Goal: Task Accomplishment & Management: Manage account settings

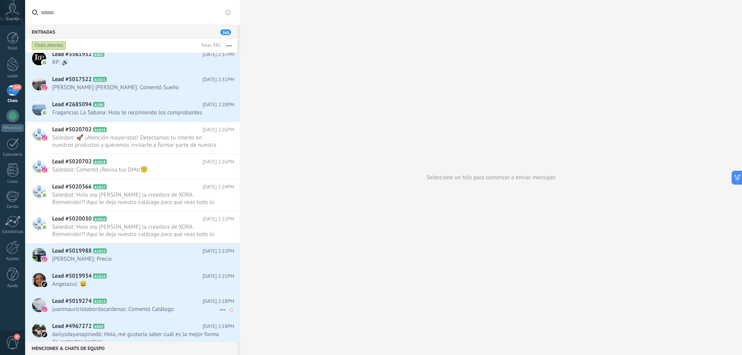
scroll to position [310, 0]
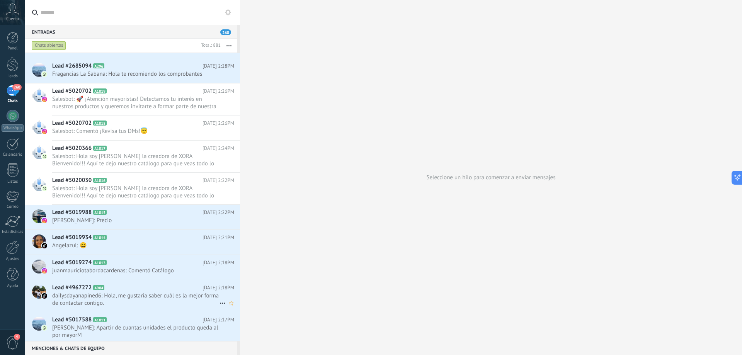
click at [87, 288] on span "Lead #4967272" at bounding box center [71, 288] width 39 height 8
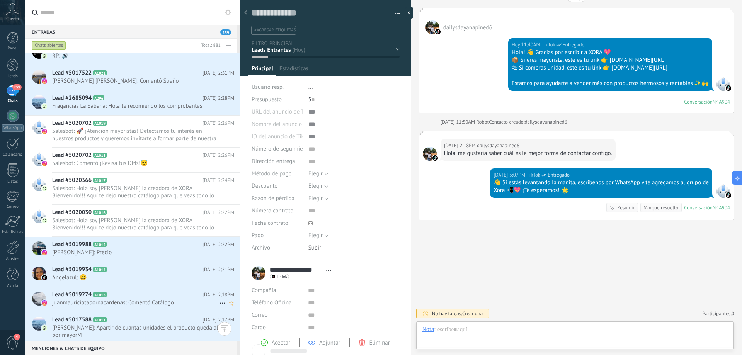
scroll to position [12, 0]
click at [165, 120] on h2 "Lead #5020702 A1019" at bounding box center [127, 123] width 150 height 8
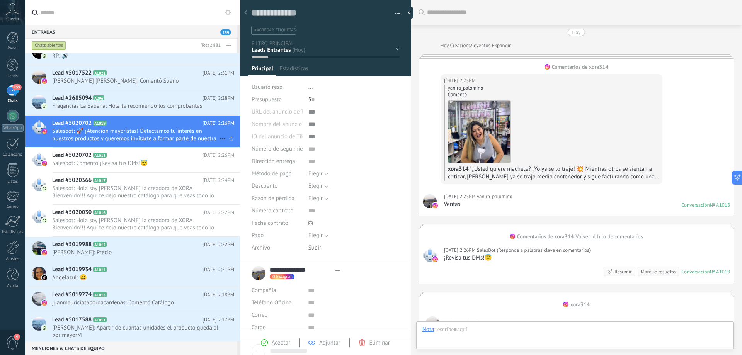
scroll to position [181, 0]
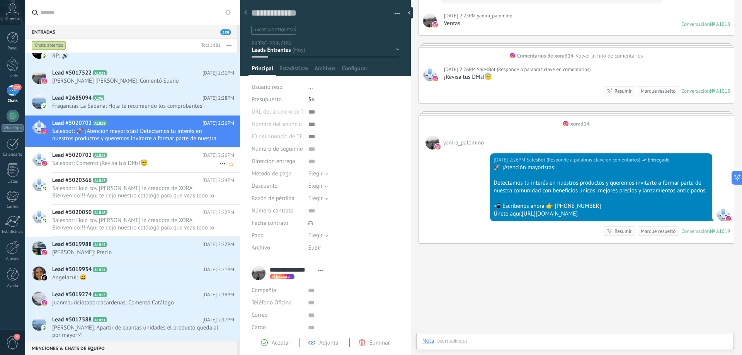
click at [136, 169] on div "Lead #5020702 A1018 [DATE] 2:26PM Salesbot: Comentó ¡Revisa tus DMs!😇" at bounding box center [146, 160] width 188 height 24
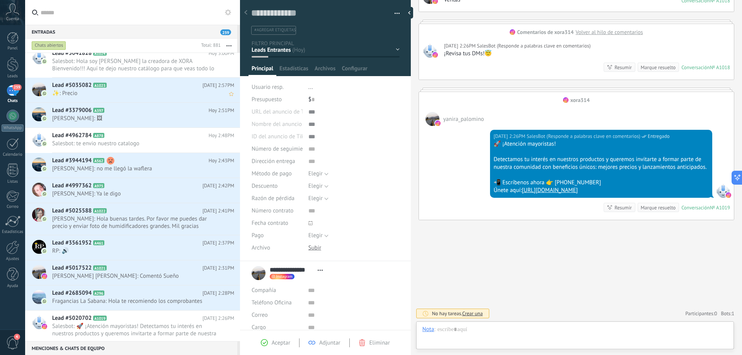
scroll to position [116, 0]
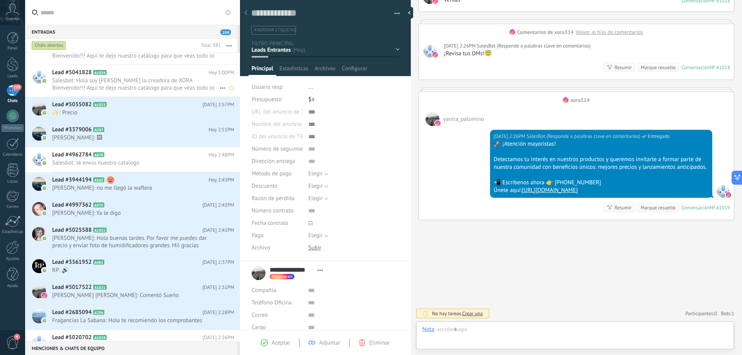
click at [160, 69] on h2 "Lead #5041828 A1024" at bounding box center [130, 73] width 157 height 8
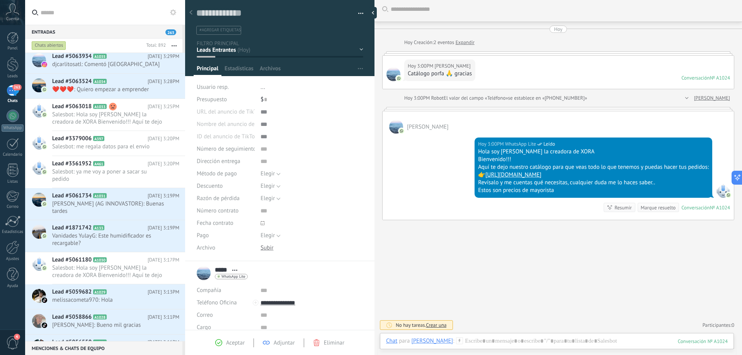
scroll to position [12, 0]
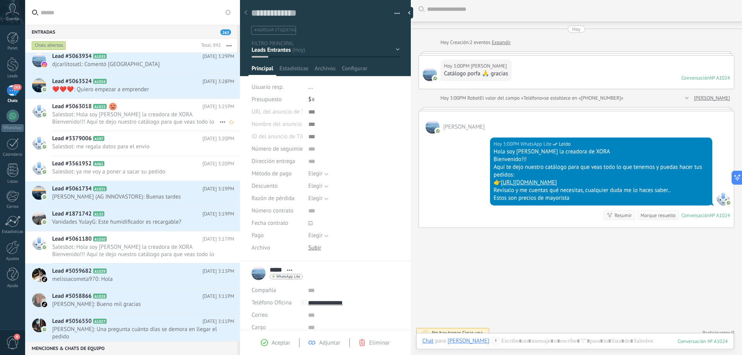
click at [150, 108] on h2 "Lead #5063018 A1033" at bounding box center [127, 107] width 150 height 8
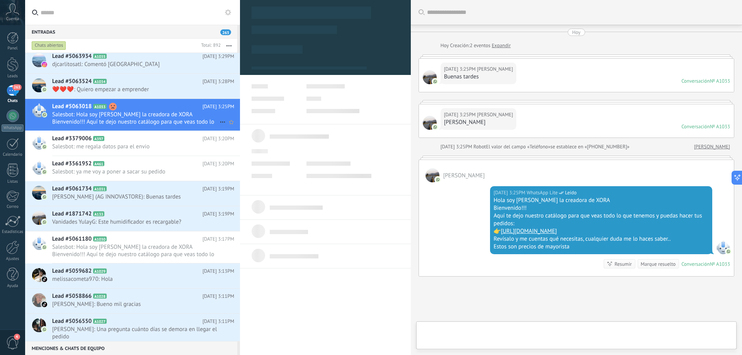
scroll to position [56, 0]
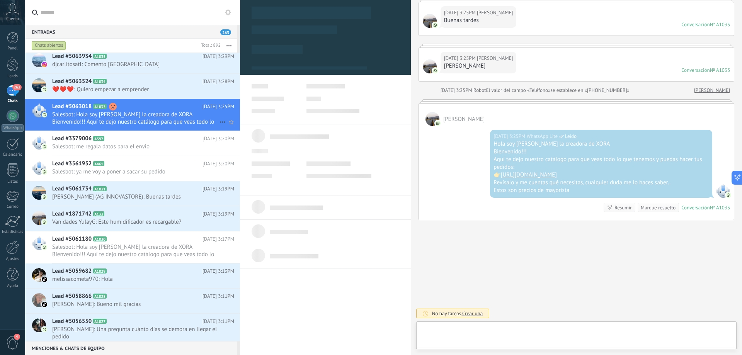
type textarea "**********"
